Goal: Transaction & Acquisition: Purchase product/service

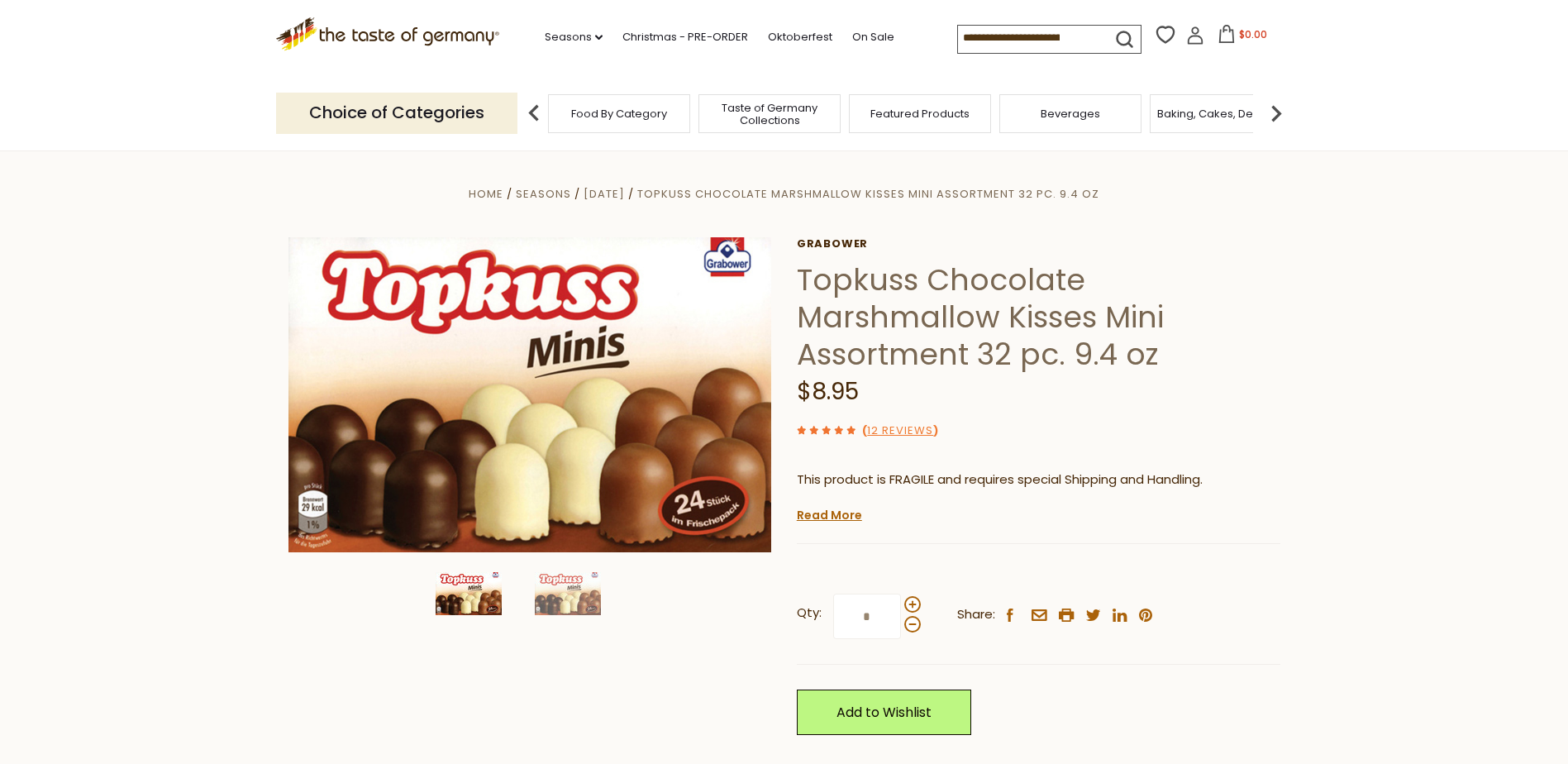
click at [1007, 36] on input at bounding box center [1028, 38] width 140 height 23
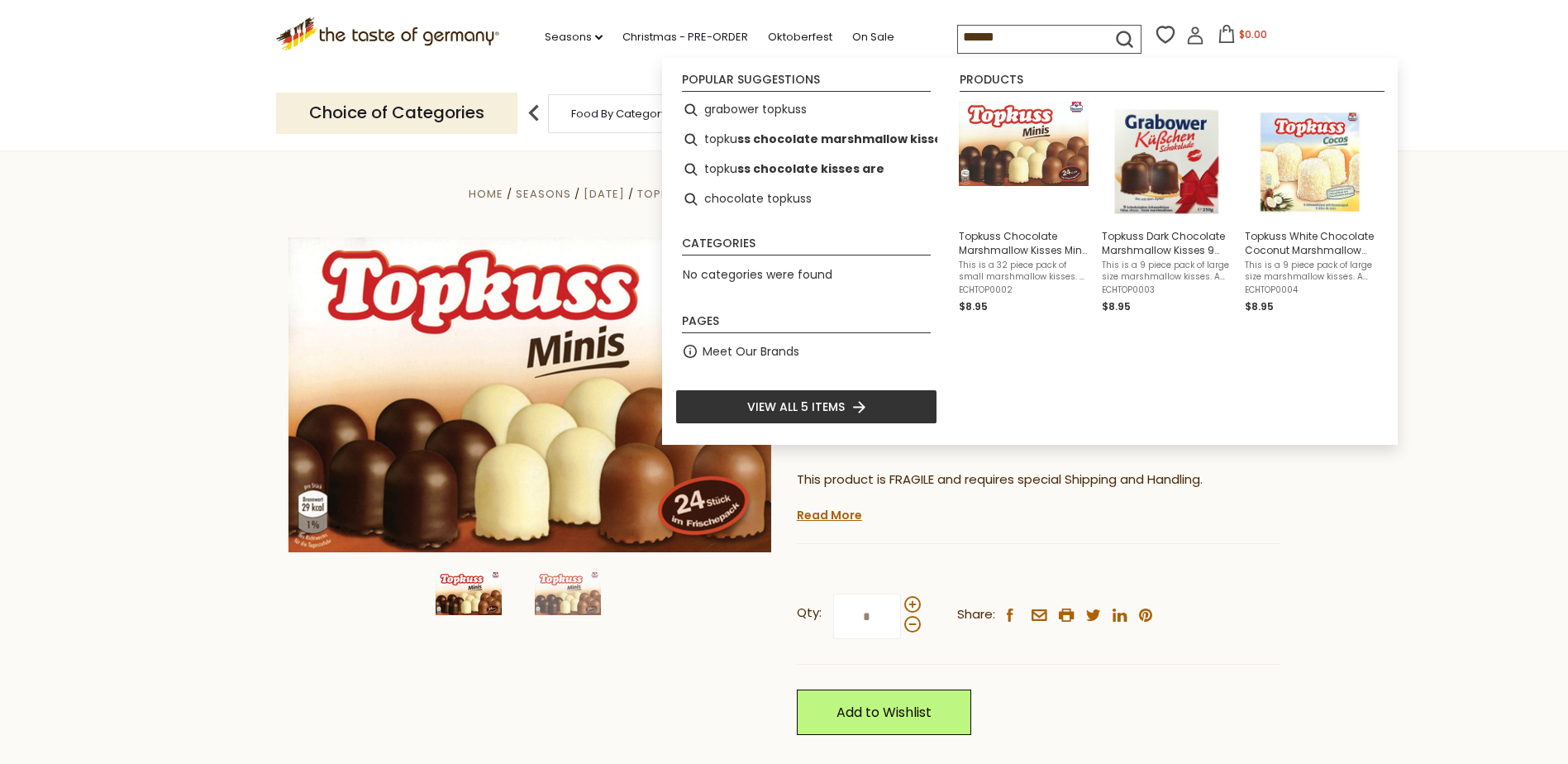
type input "*******"
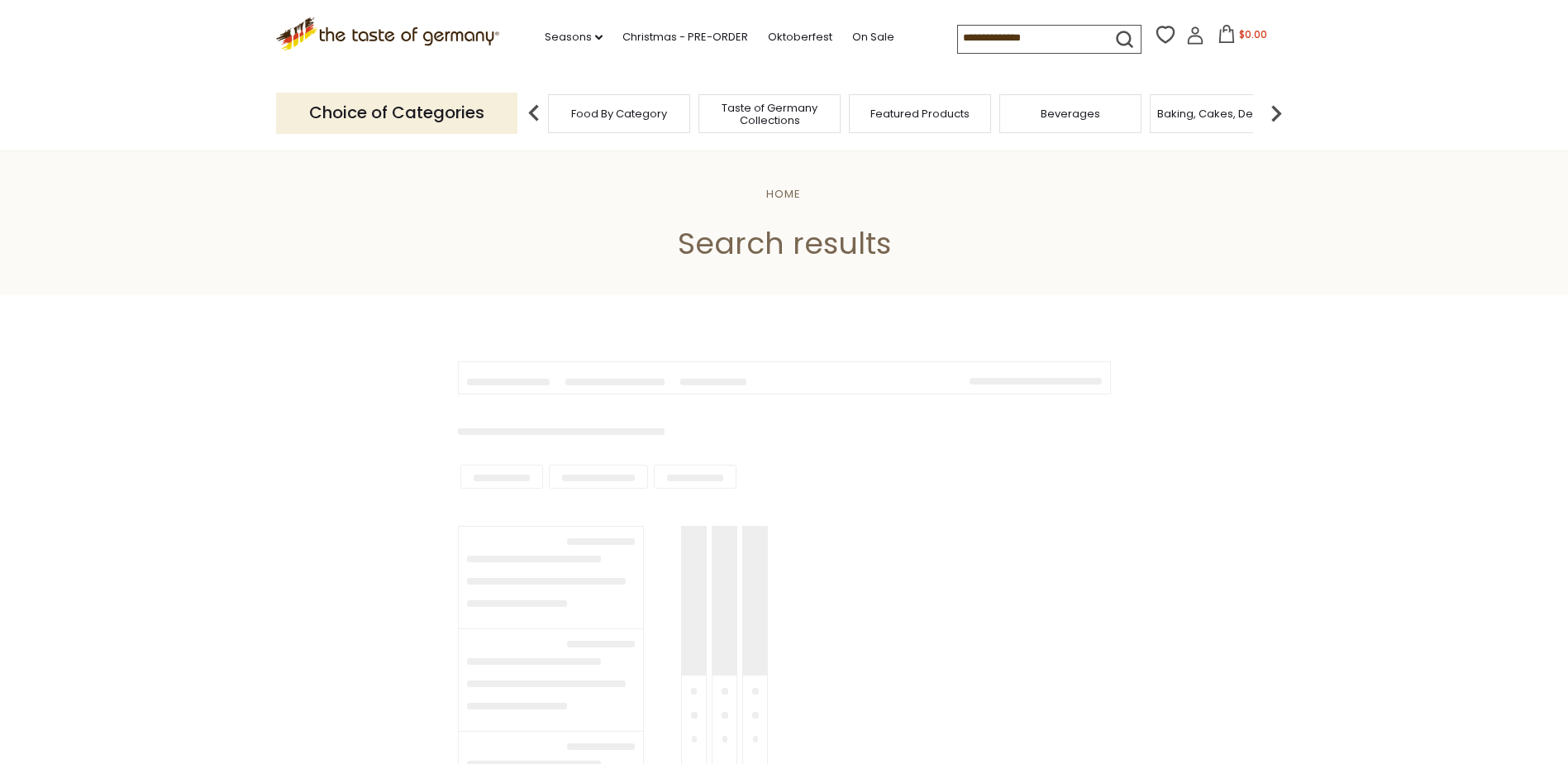
type input "*******"
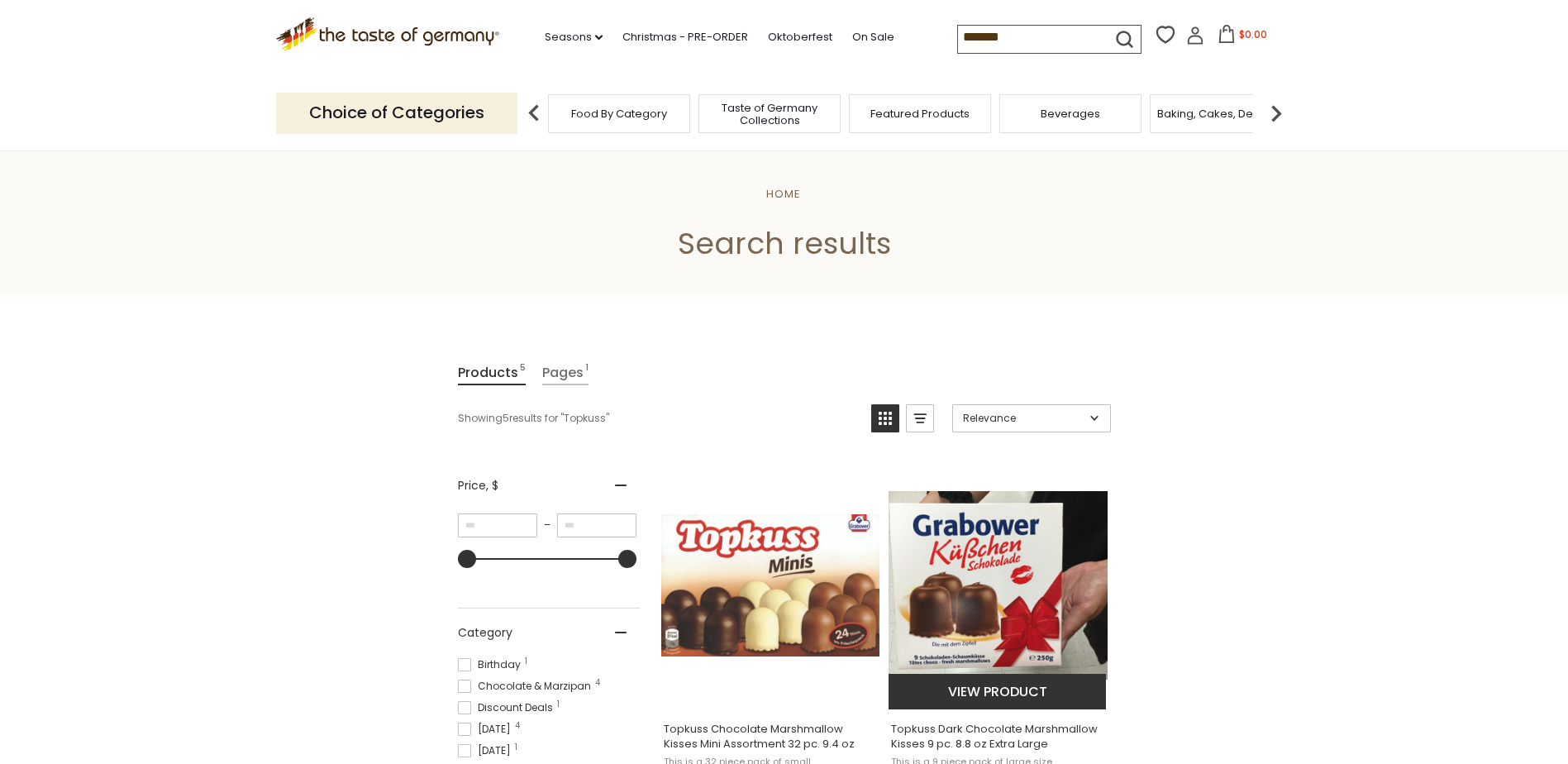
click at [966, 558] on img "Topkuss Dark Chocolate Marshmallow Kisses 9 pc. 8.8 oz Extra Large" at bounding box center [998, 585] width 219 height 189
